Goal: Transaction & Acquisition: Purchase product/service

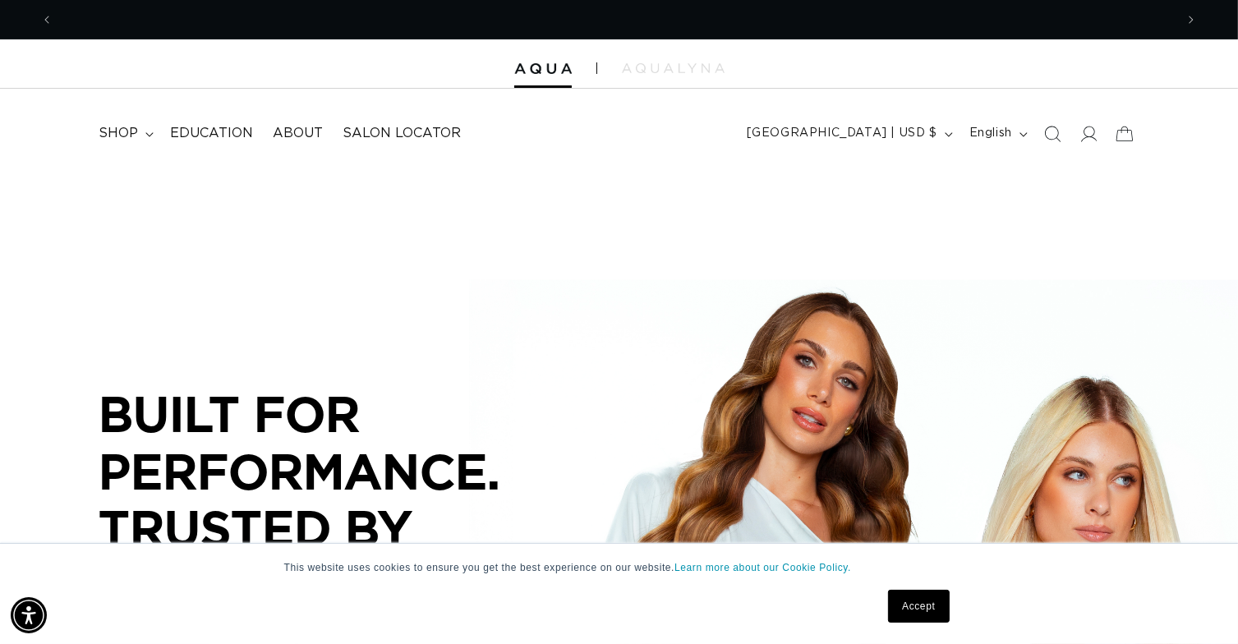
scroll to position [0, 1121]
click at [949, 614] on div "Accept" at bounding box center [918, 606] width 71 height 43
click at [936, 607] on link "Accept" at bounding box center [918, 606] width 61 height 33
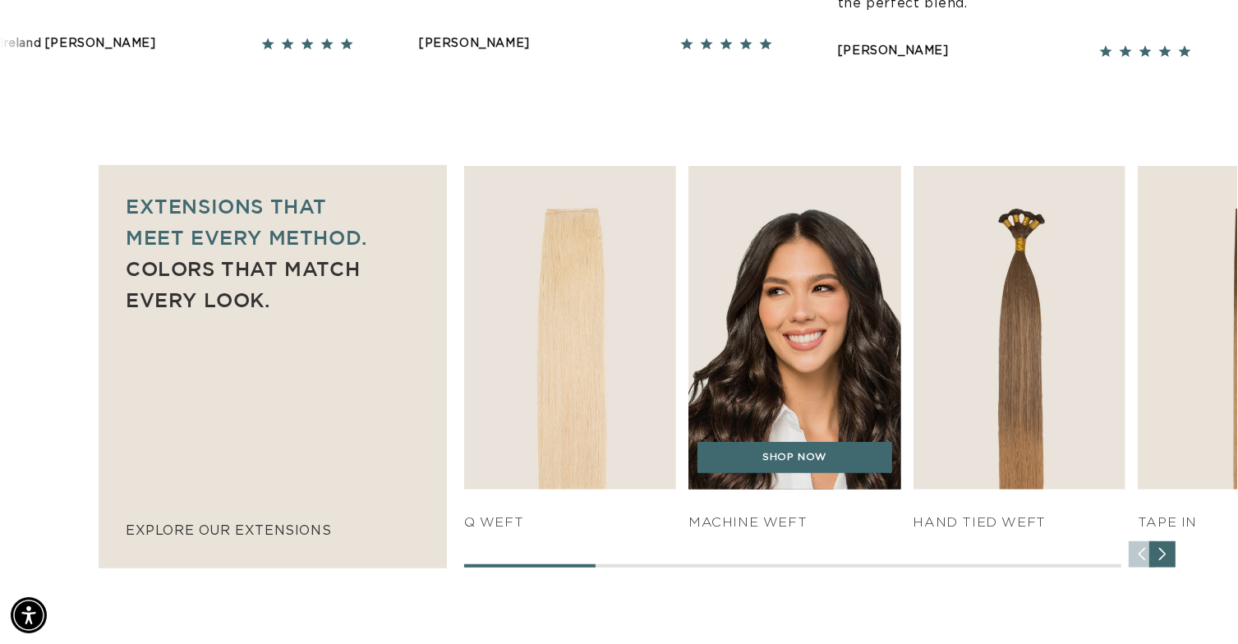
scroll to position [0, 0]
click at [811, 393] on img "2 / 7" at bounding box center [794, 327] width 223 height 339
click at [793, 449] on link "SHOP NOW" at bounding box center [794, 457] width 195 height 31
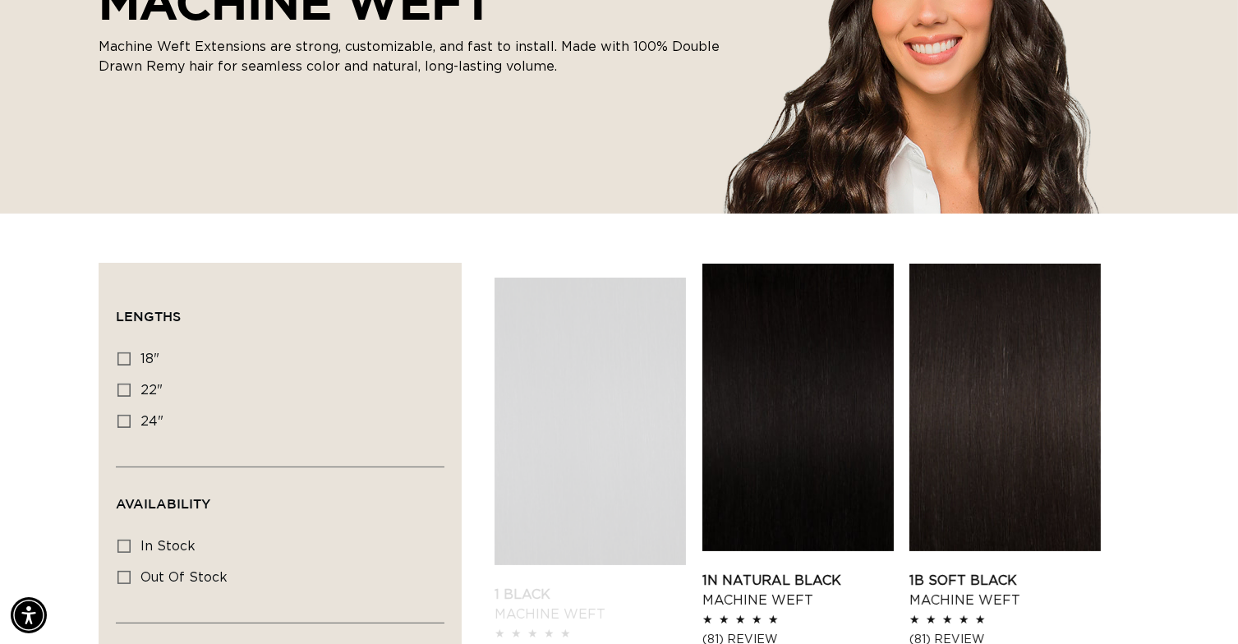
scroll to position [329, 0]
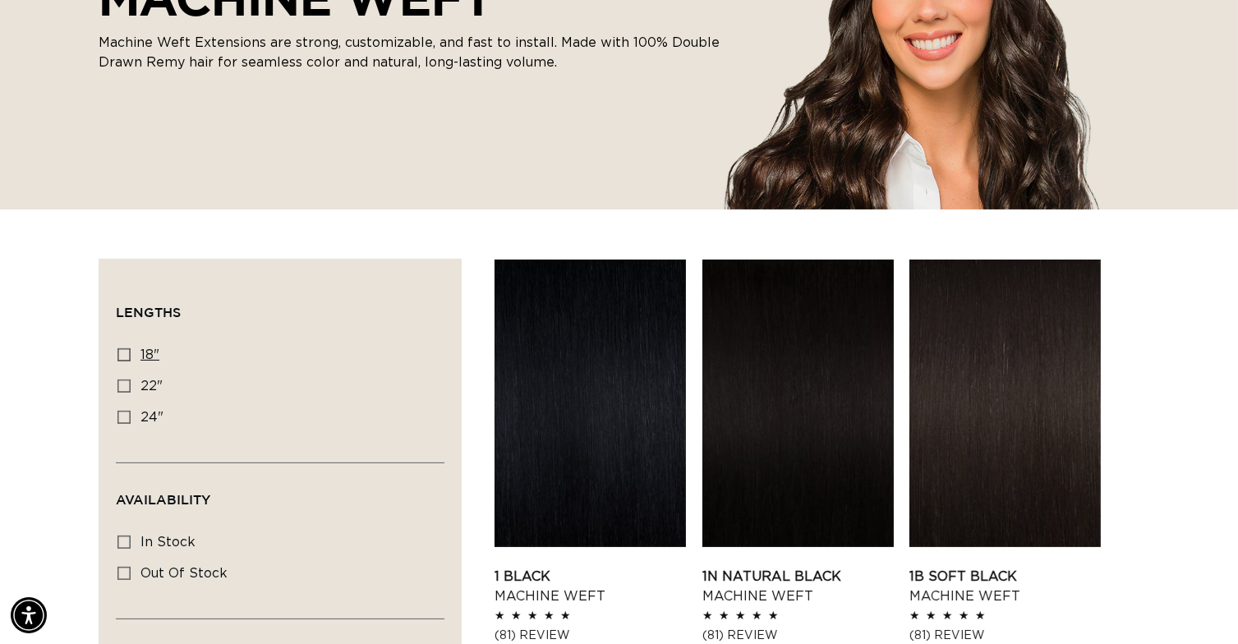
click at [141, 361] on span "18"" at bounding box center [149, 354] width 19 height 13
click at [131, 361] on input "18" 18" (41 products)" at bounding box center [123, 354] width 13 height 13
checkbox input "true"
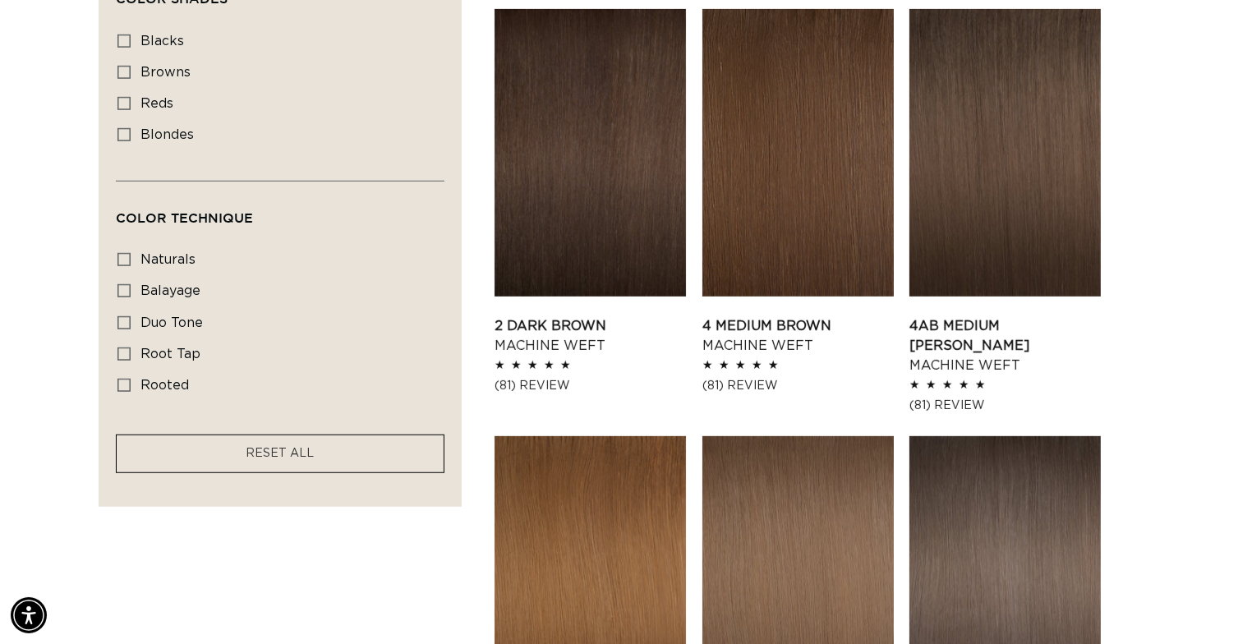
scroll to position [903, 0]
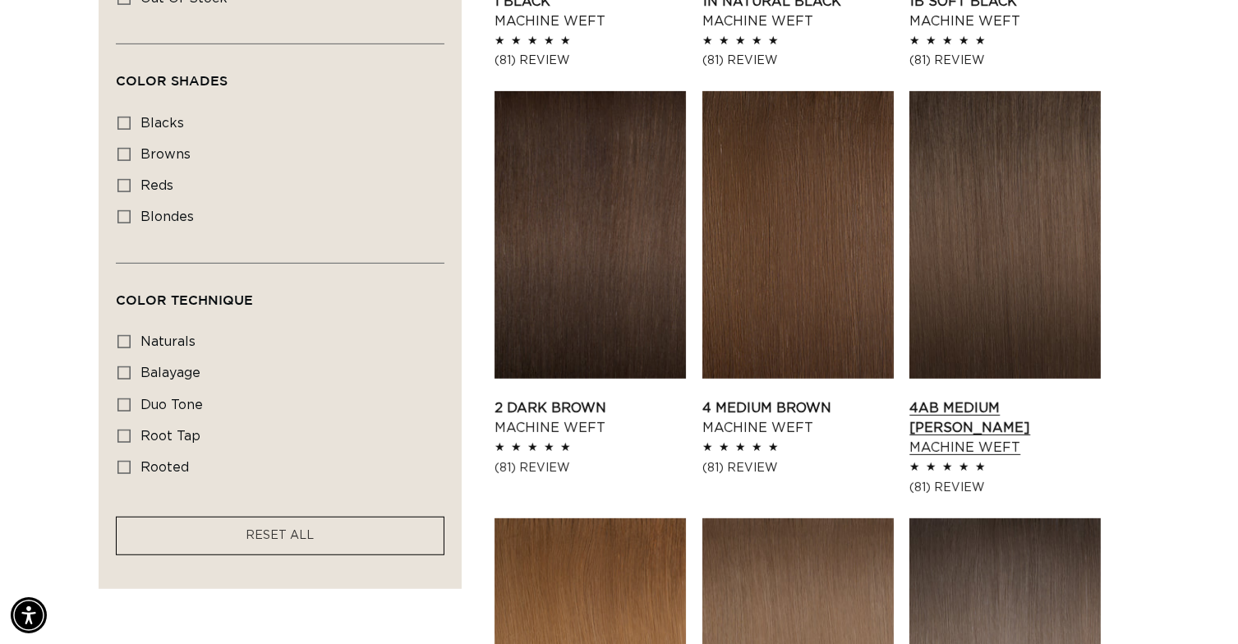
click at [969, 398] on link "4AB Medium Ash Brown Machine Weft" at bounding box center [1004, 427] width 191 height 59
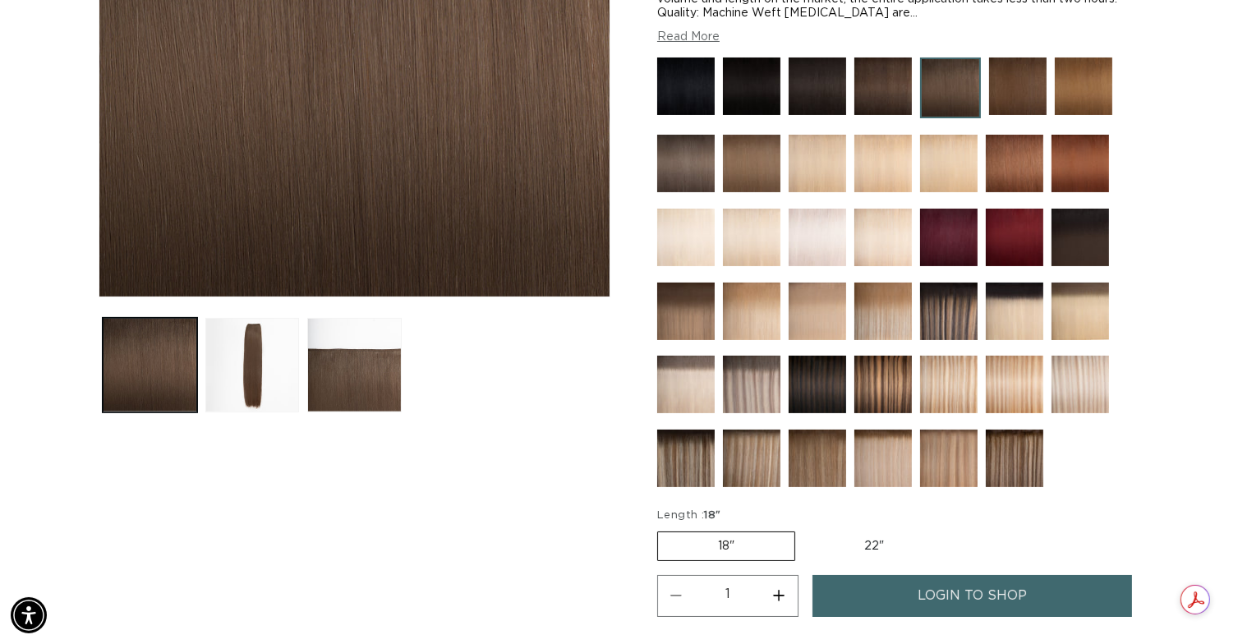
scroll to position [575, 0]
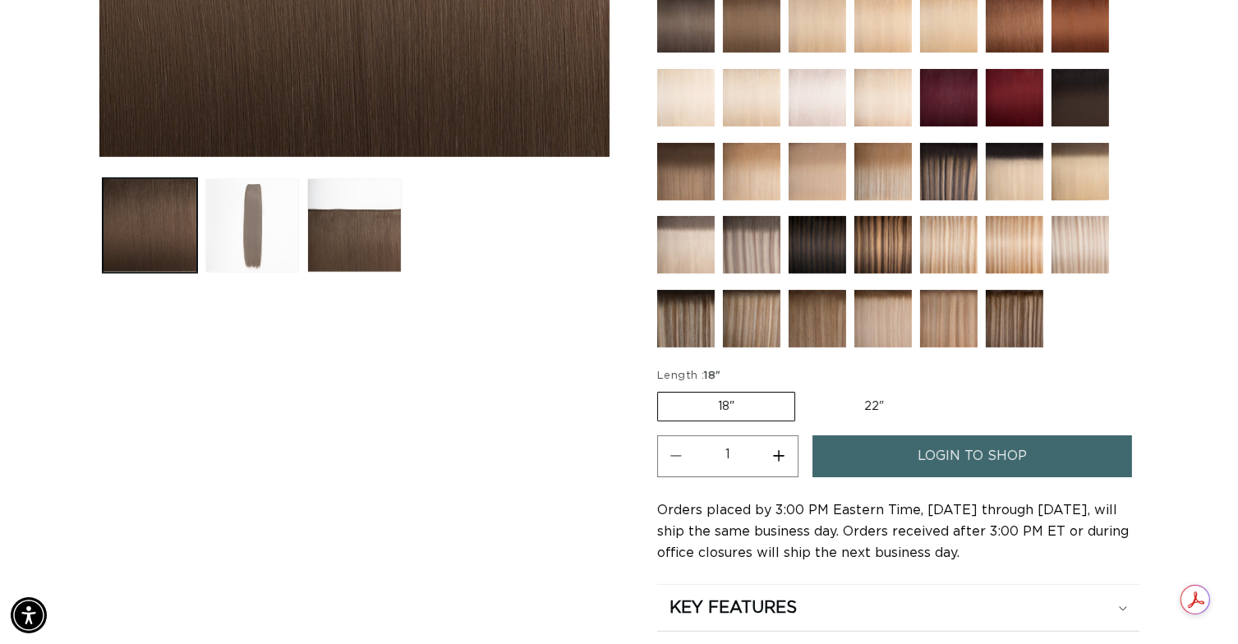
click at [258, 227] on button "Load image 2 in gallery view" at bounding box center [252, 225] width 94 height 94
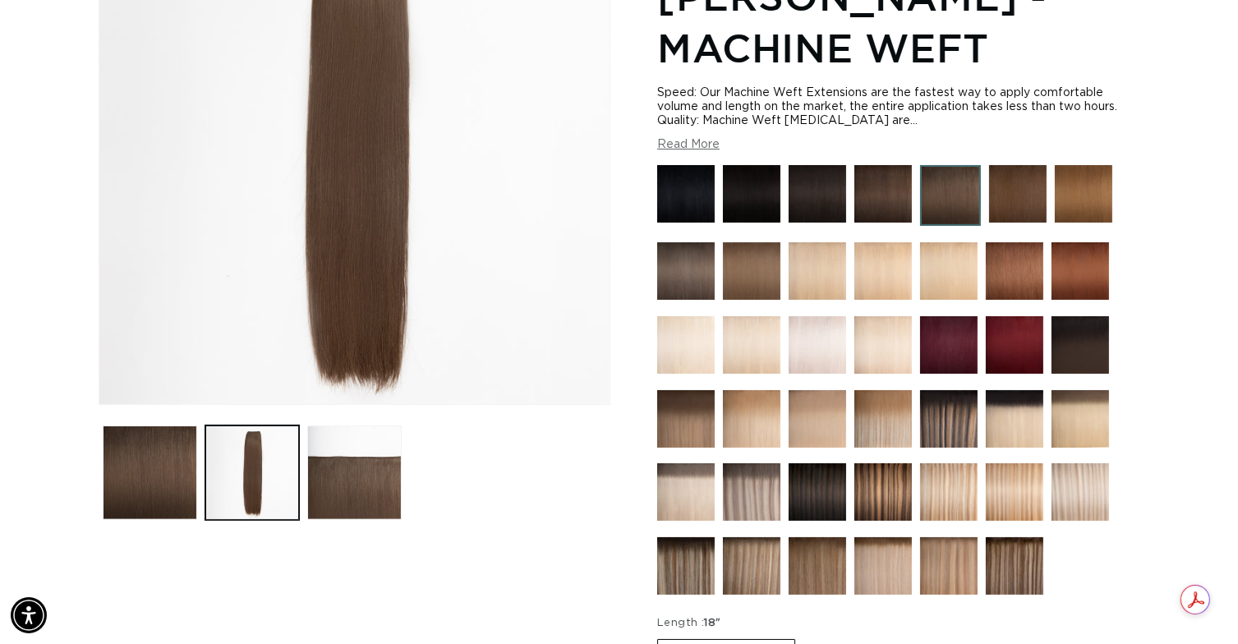
scroll to position [0, 0]
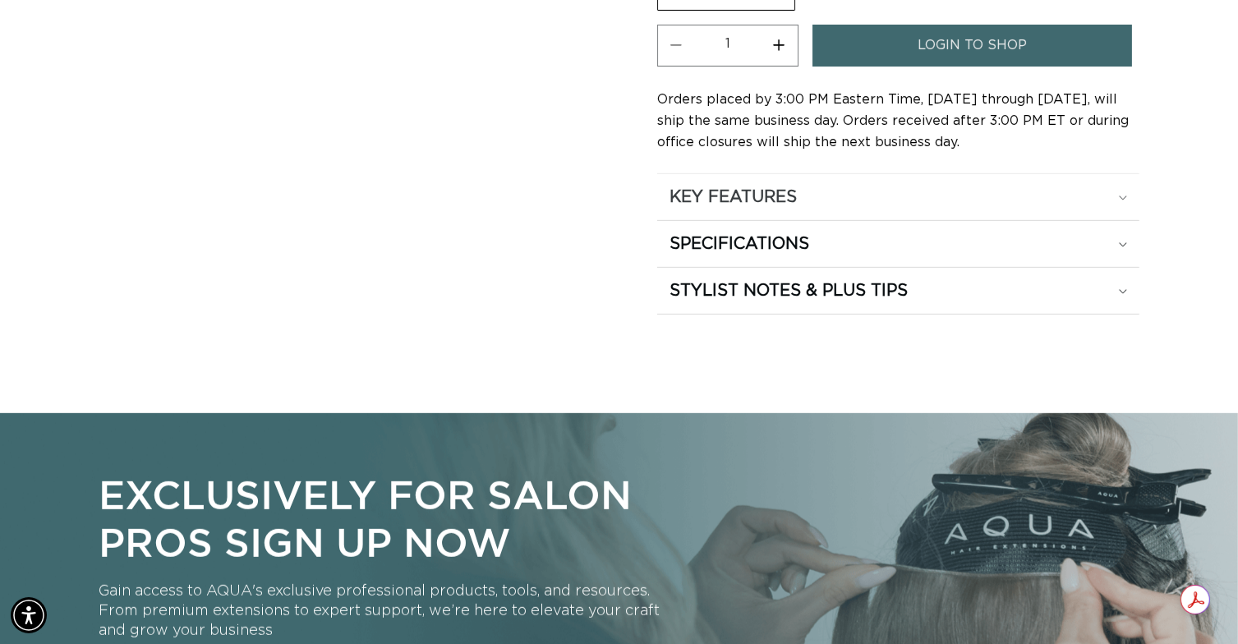
click at [917, 197] on div "KEY FEATURES" at bounding box center [897, 196] width 457 height 21
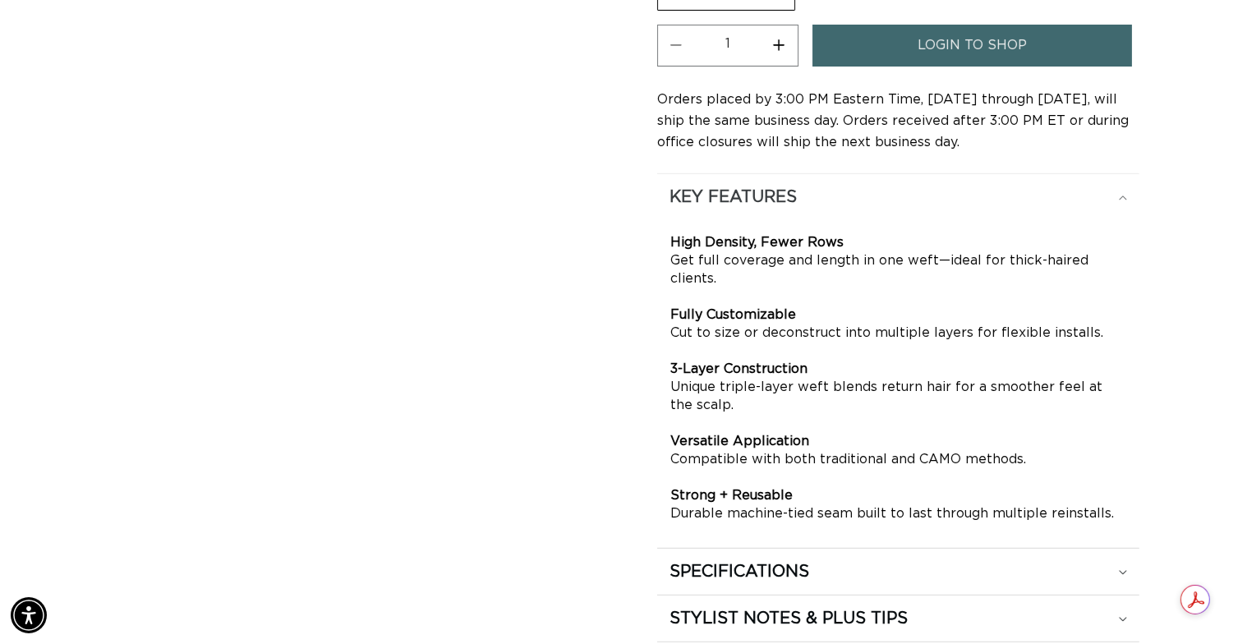
click at [936, 199] on div "KEY FEATURES" at bounding box center [897, 196] width 457 height 21
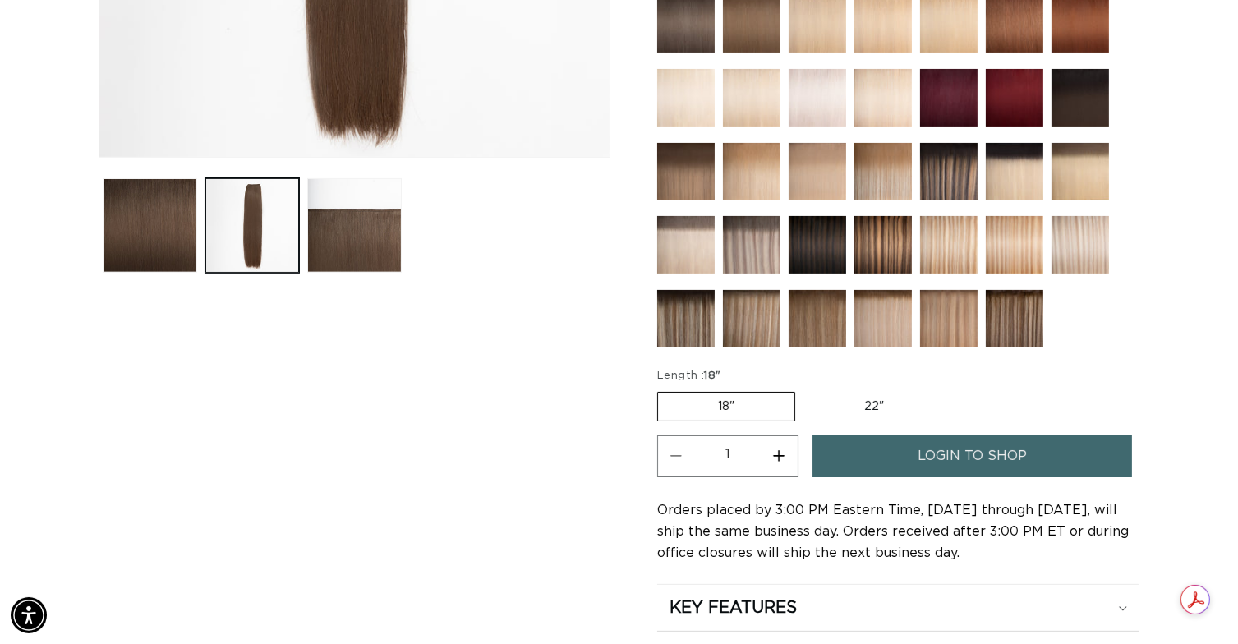
click at [1031, 453] on link "login to shop" at bounding box center [972, 456] width 320 height 42
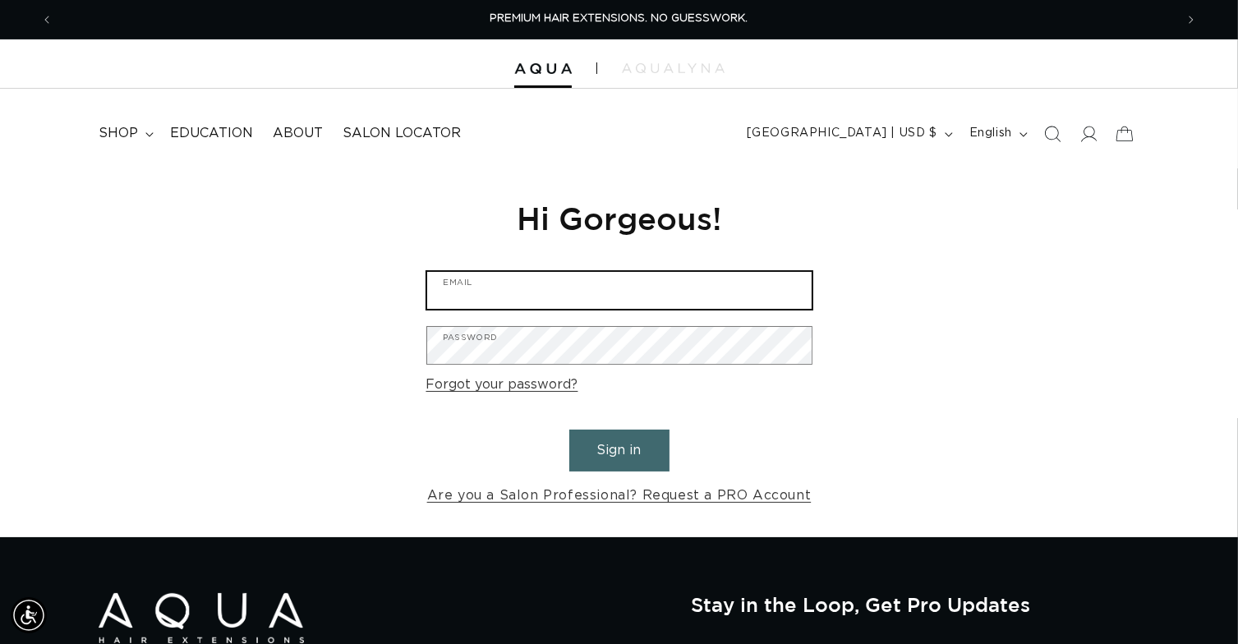
click at [569, 301] on input "Email" at bounding box center [619, 290] width 384 height 37
type input "cbp1215@gmail.com"
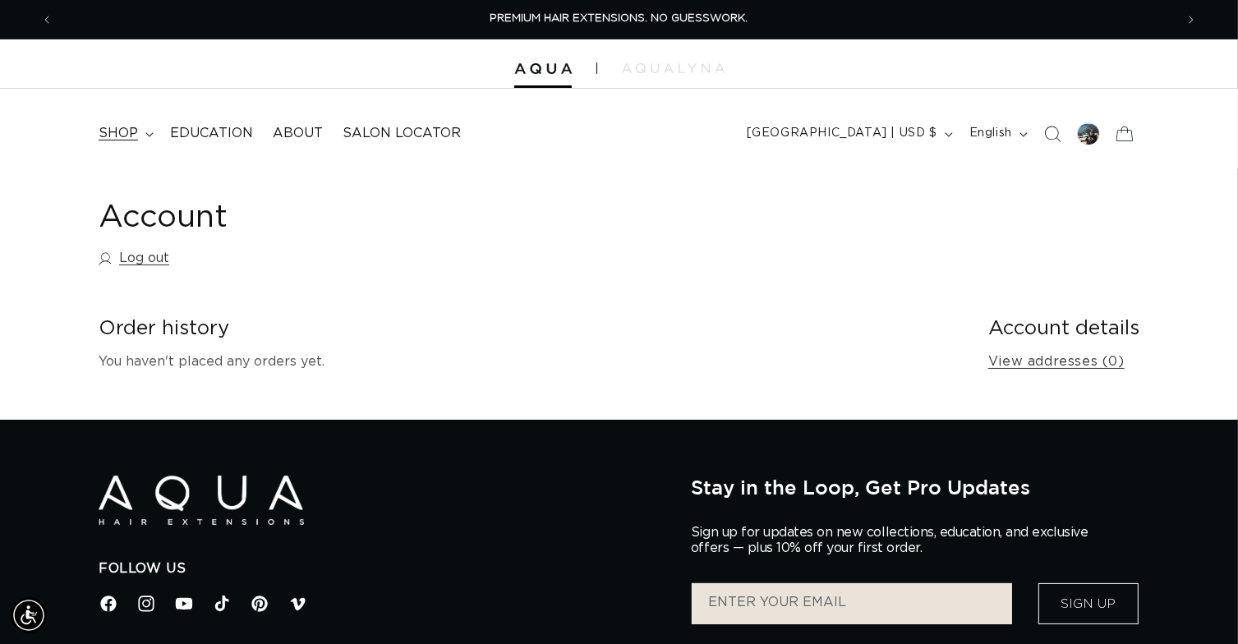
click at [134, 134] on span "shop" at bounding box center [118, 133] width 39 height 17
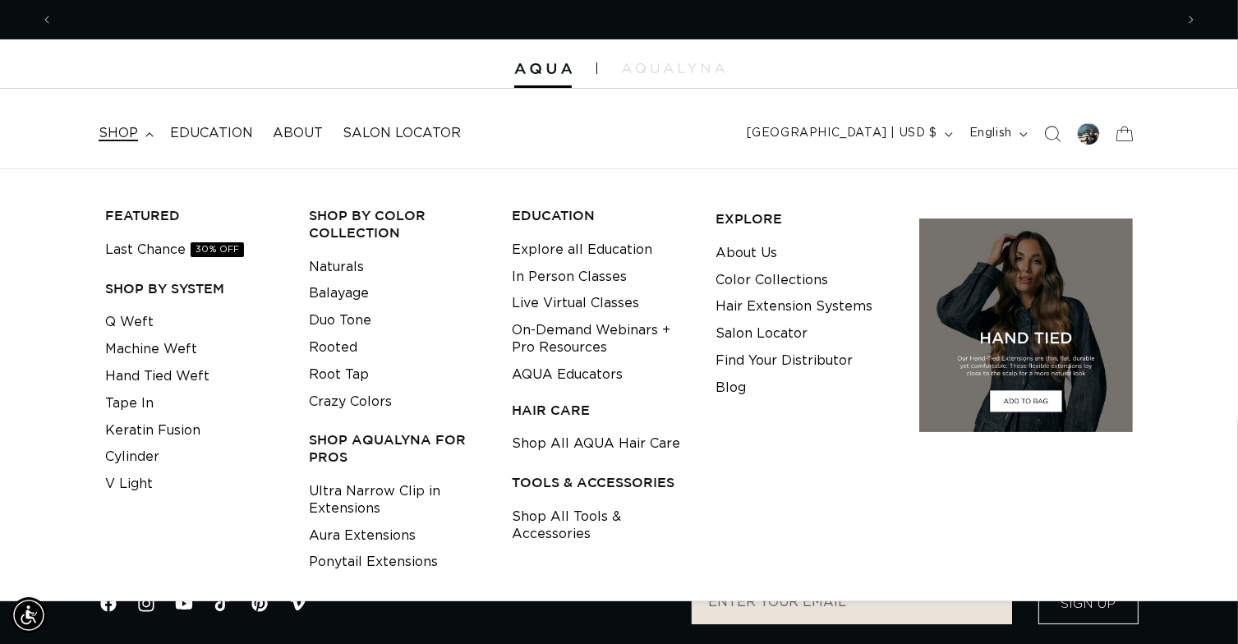
scroll to position [0, 1121]
click at [159, 348] on link "Machine Weft" at bounding box center [151, 349] width 92 height 27
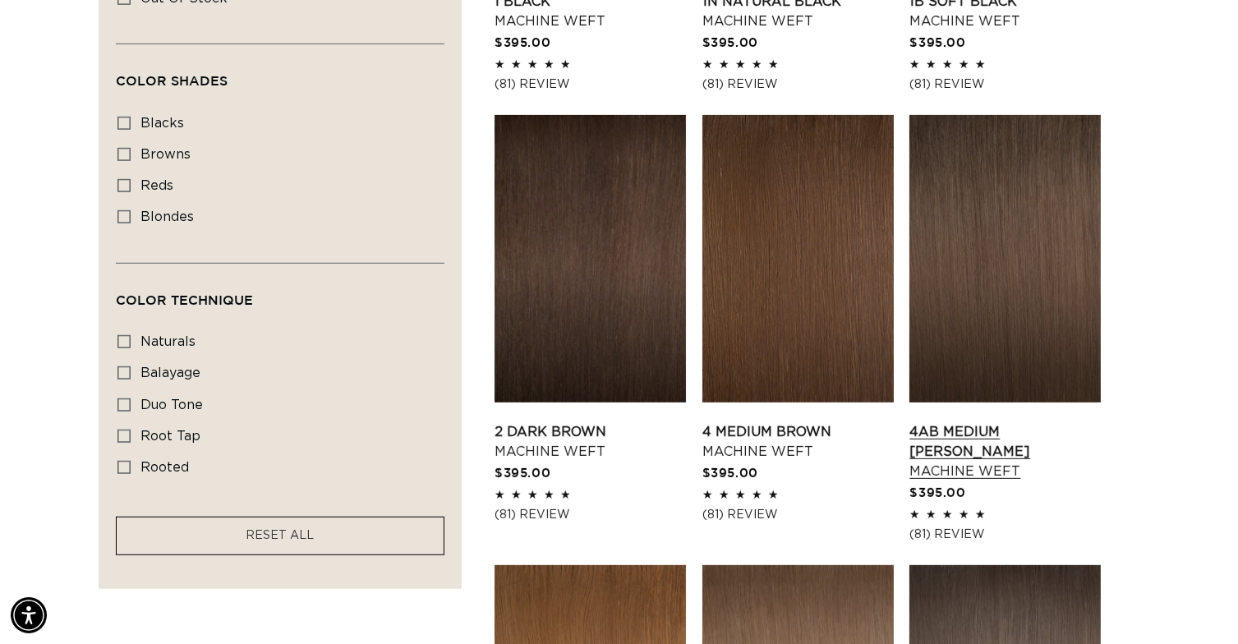
scroll to position [0, 1121]
click at [991, 422] on link "4AB Medium Ash Brown Machine Weft" at bounding box center [1004, 451] width 191 height 59
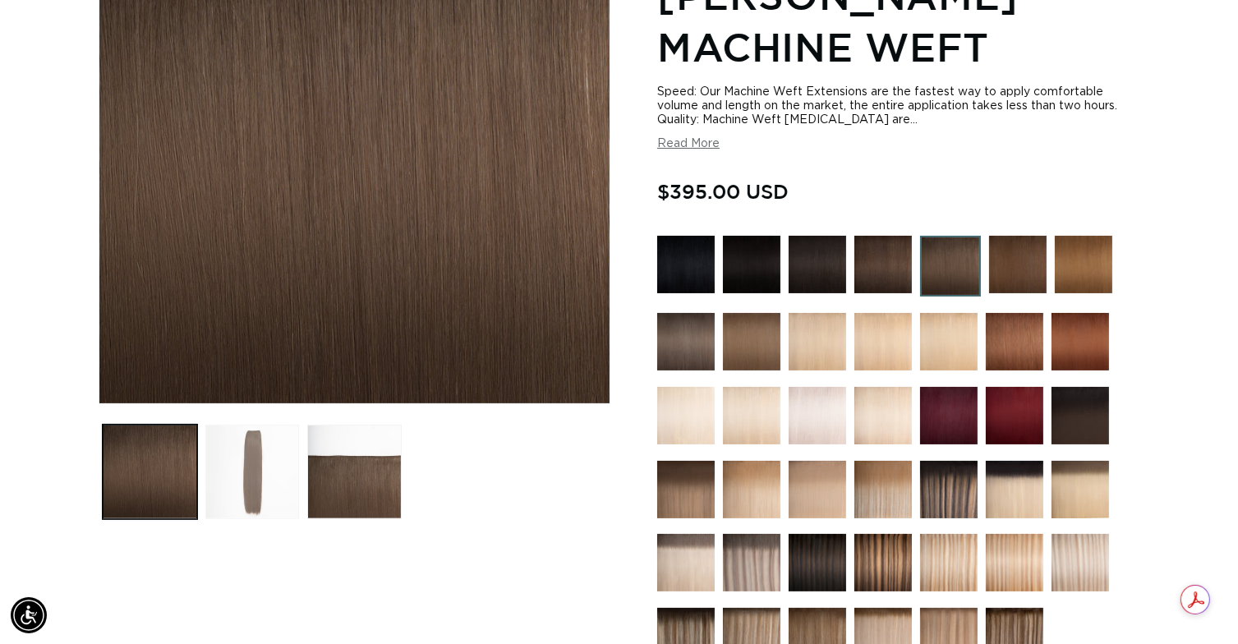
scroll to position [0, 2242]
click at [246, 448] on button "Load image 2 in gallery view" at bounding box center [252, 472] width 94 height 94
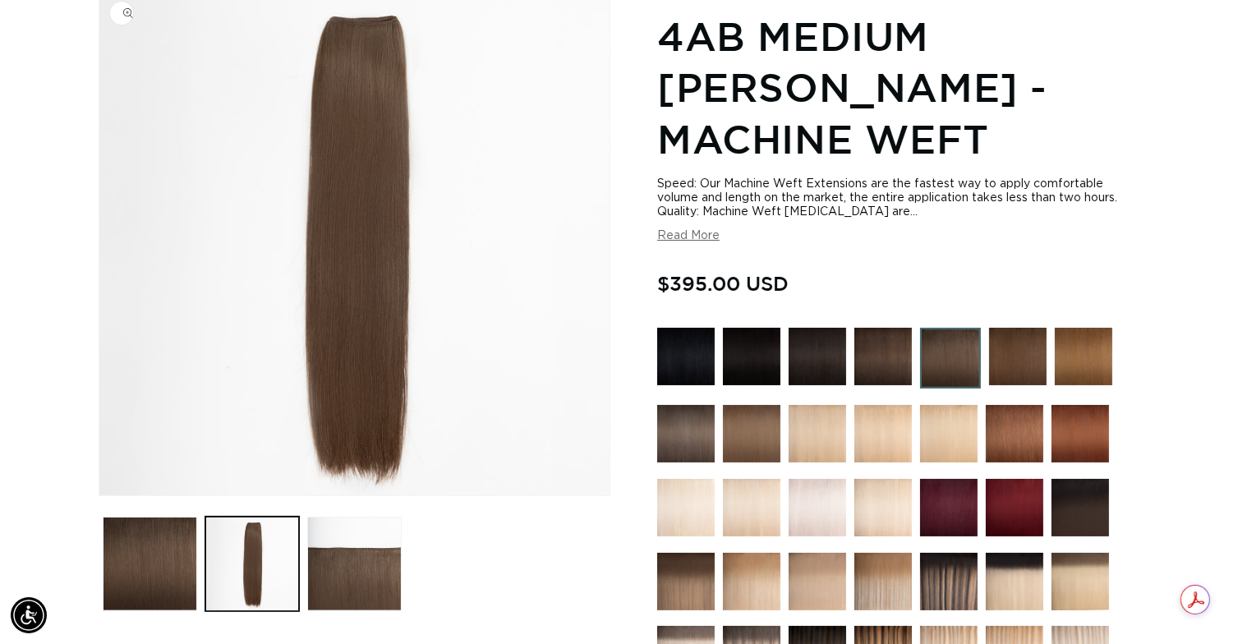
scroll to position [227, 0]
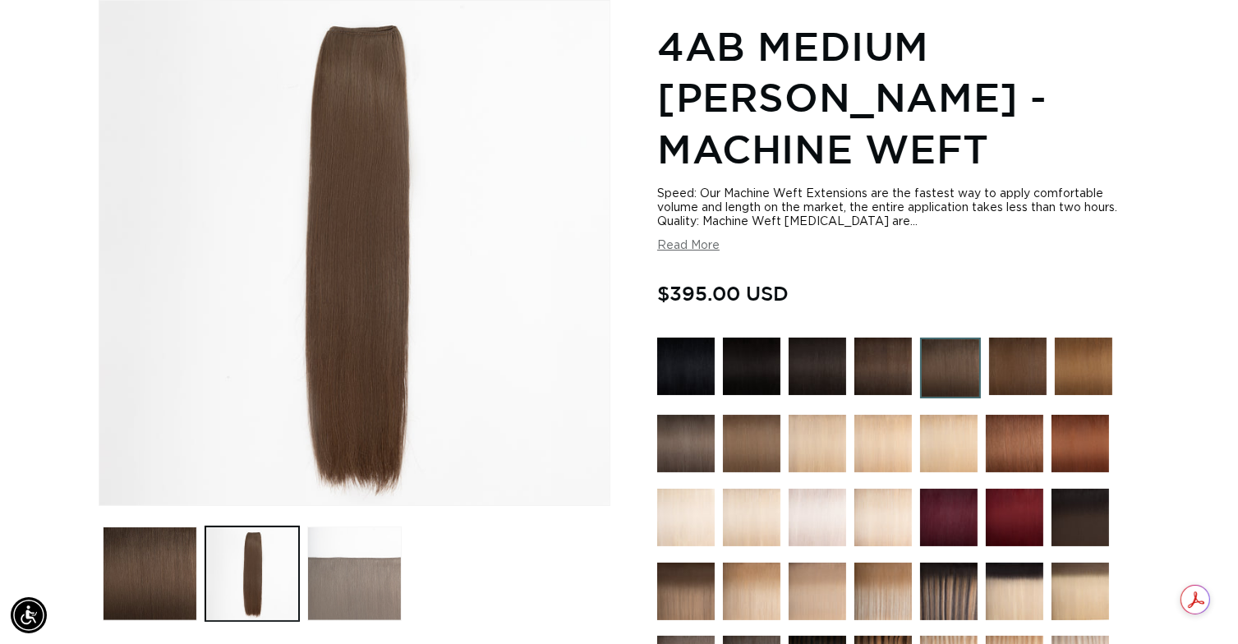
click at [358, 575] on button "Load image 3 in gallery view" at bounding box center [354, 573] width 94 height 94
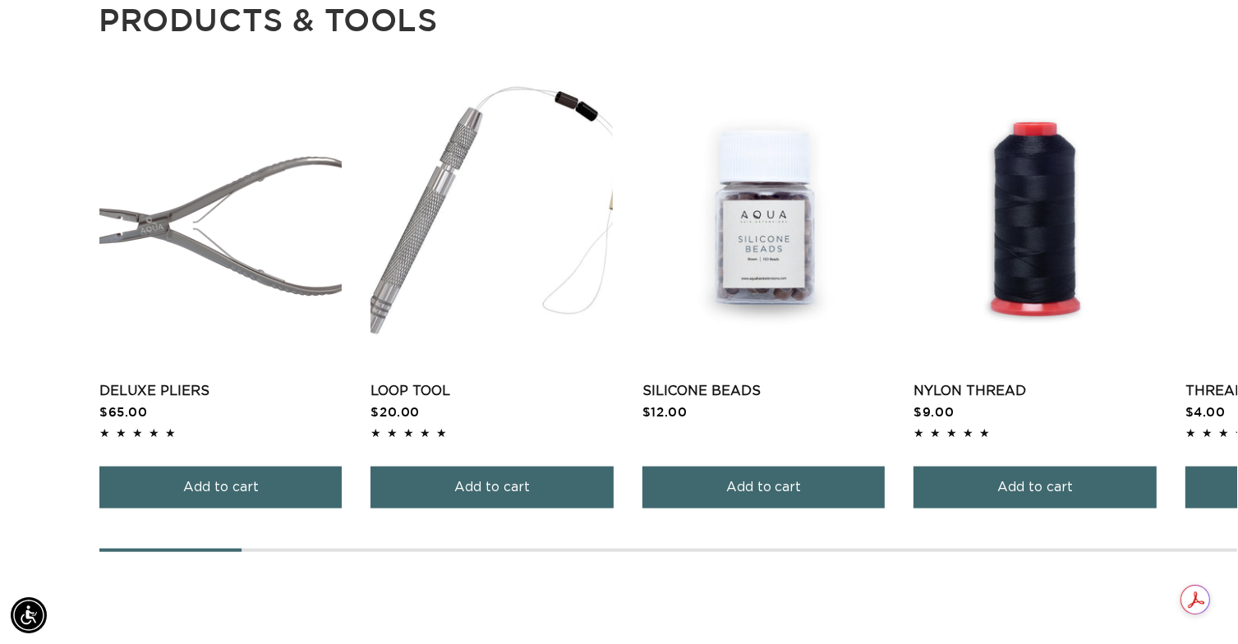
scroll to position [0, 0]
